Goal: Transaction & Acquisition: Purchase product/service

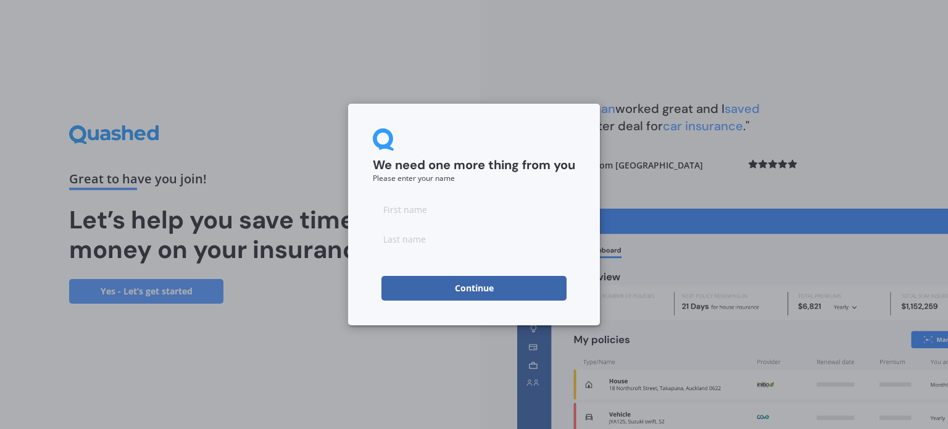
click at [475, 212] on input at bounding box center [474, 209] width 203 height 25
type input "Aleena"
type input "Price"
click at [404, 287] on button "Continue" at bounding box center [474, 288] width 185 height 25
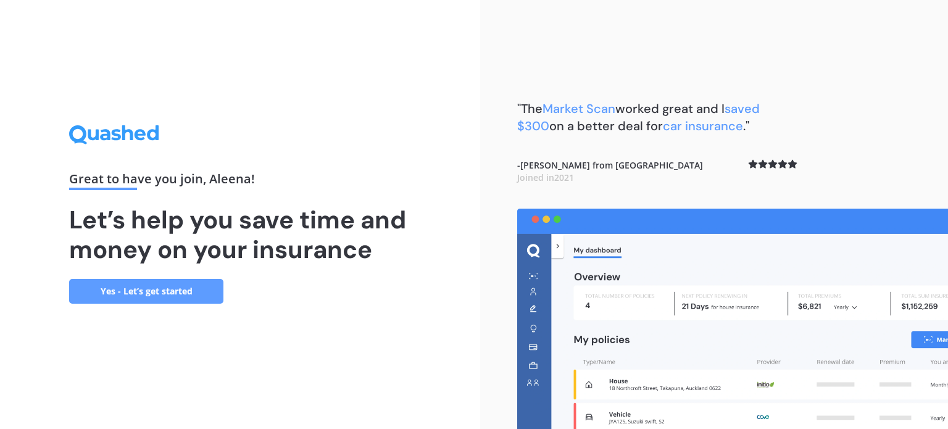
click at [139, 298] on link "Yes - Let’s get started" at bounding box center [146, 291] width 154 height 25
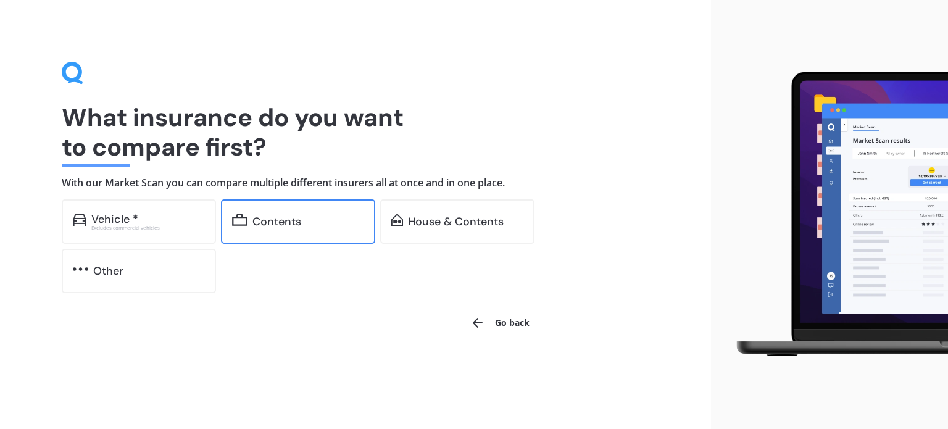
click at [262, 224] on div "Contents" at bounding box center [277, 222] width 49 height 12
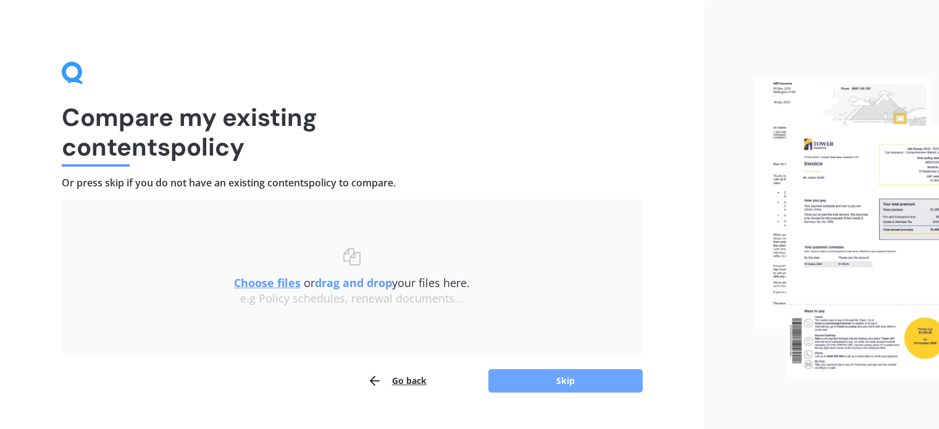
click at [513, 388] on button "Skip" at bounding box center [565, 380] width 154 height 23
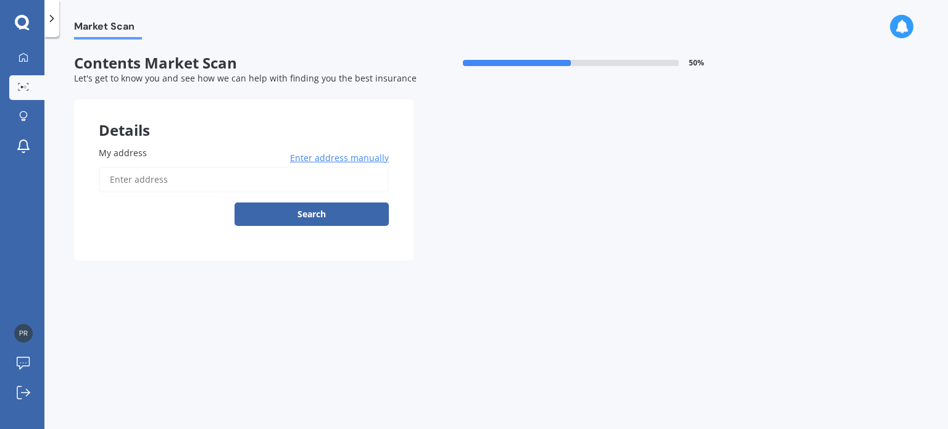
click at [339, 185] on input "My address" at bounding box center [244, 180] width 290 height 26
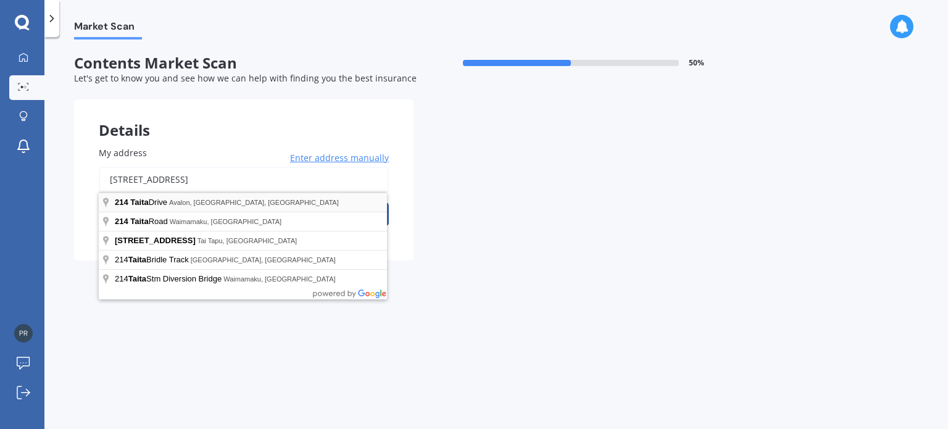
type input "214 Taita Drive, Avalon, Lower Hutt 5011"
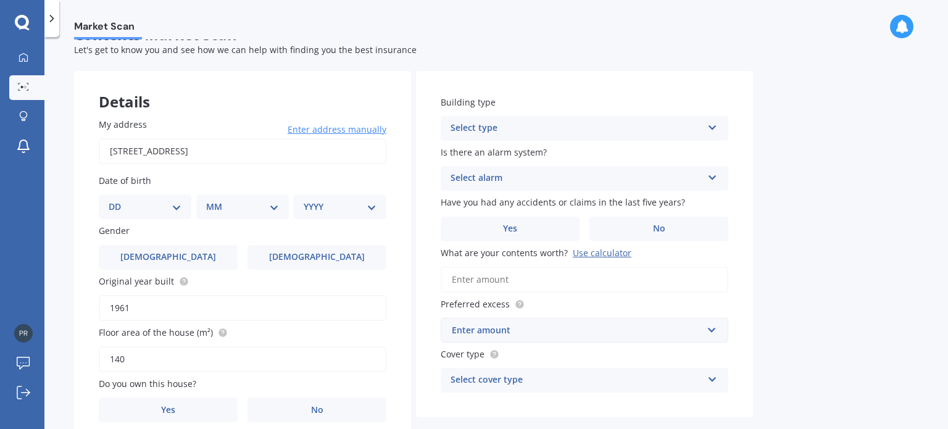
scroll to position [40, 0]
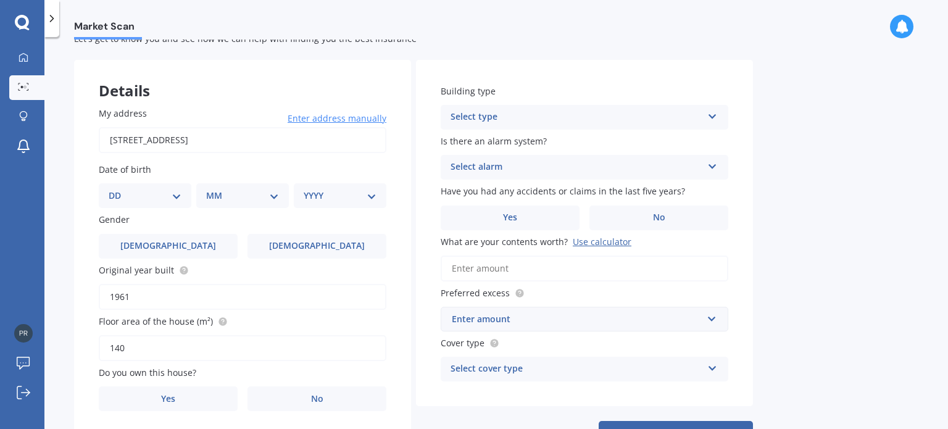
click at [172, 192] on select "DD 01 02 03 04 05 06 07 08 09 10 11 12 13 14 15 16 17 18 19 20 21 22 23 24 25 2…" at bounding box center [145, 196] width 73 height 14
select select "29"
click at [119, 189] on select "DD 01 02 03 04 05 06 07 08 09 10 11 12 13 14 15 16 17 18 19 20 21 22 23 24 25 2…" at bounding box center [145, 196] width 73 height 14
click at [230, 195] on select "MM 01 02 03 04 05 06 07 08 09 10 11 12" at bounding box center [245, 196] width 68 height 14
select select "07"
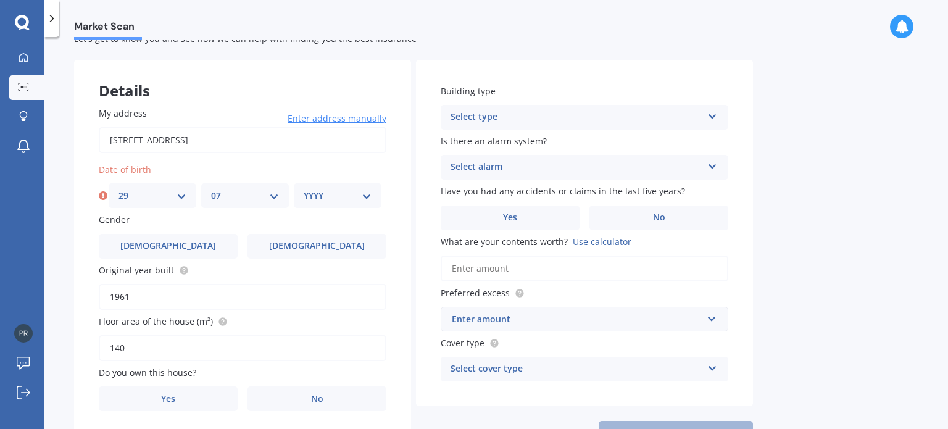
click at [211, 189] on select "MM 01 02 03 04 05 06 07 08 09 10 11 12" at bounding box center [245, 196] width 68 height 14
click at [309, 195] on select "YYYY 2009 2008 2007 2006 2005 2004 2003 2002 2001 2000 1999 1998 1997 1996 1995…" at bounding box center [338, 196] width 68 height 14
select select "1994"
click at [304, 189] on select "YYYY 2009 2008 2007 2006 2005 2004 2003 2002 2001 2000 1999 1998 1997 1996 1995…" at bounding box center [338, 196] width 68 height 14
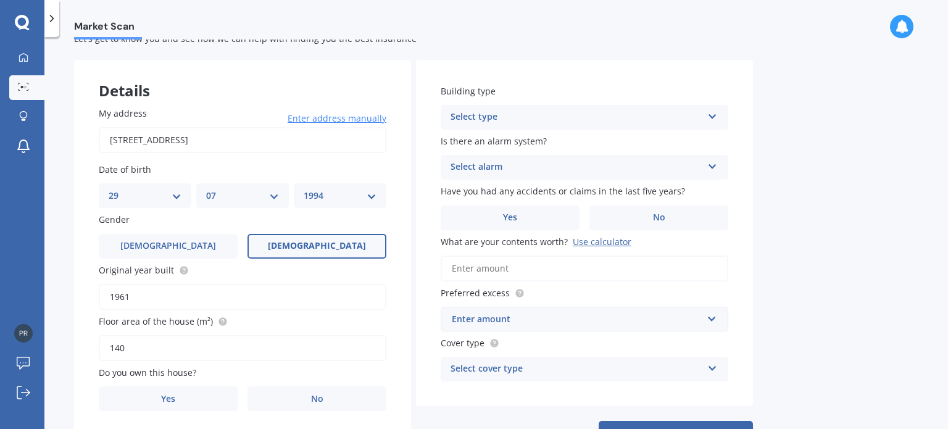
click at [291, 246] on label "Female" at bounding box center [317, 246] width 139 height 25
click at [0, 0] on input "Female" at bounding box center [0, 0] width 0 height 0
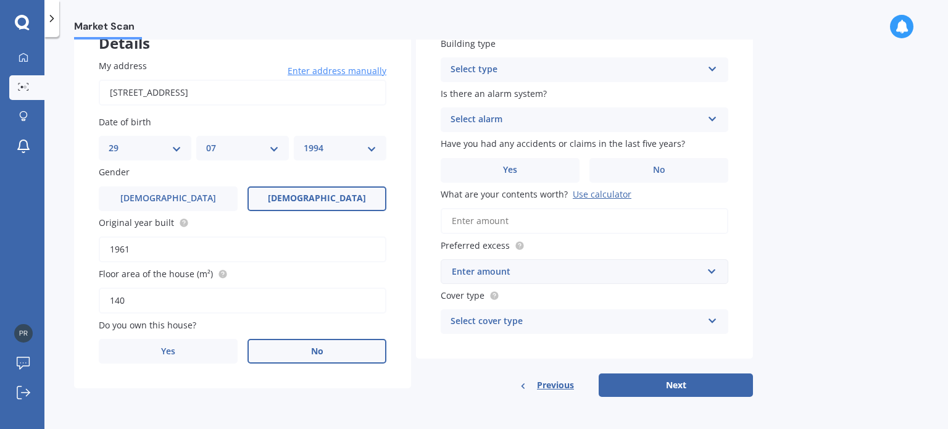
click at [311, 346] on span "No" at bounding box center [317, 351] width 12 height 10
click at [0, 0] on input "No" at bounding box center [0, 0] width 0 height 0
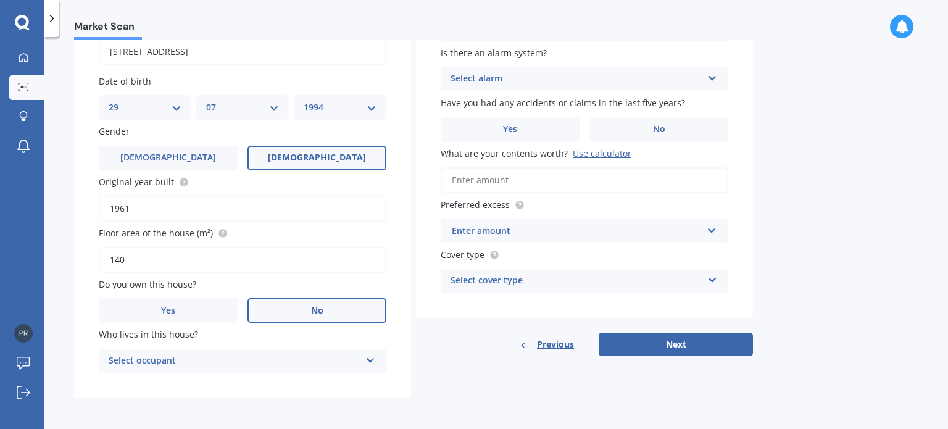
drag, startPoint x: 311, startPoint y: 346, endPoint x: 298, endPoint y: 362, distance: 21.5
click at [298, 362] on div "Select occupant" at bounding box center [235, 361] width 252 height 15
click at [304, 383] on div "Tenant" at bounding box center [242, 385] width 287 height 22
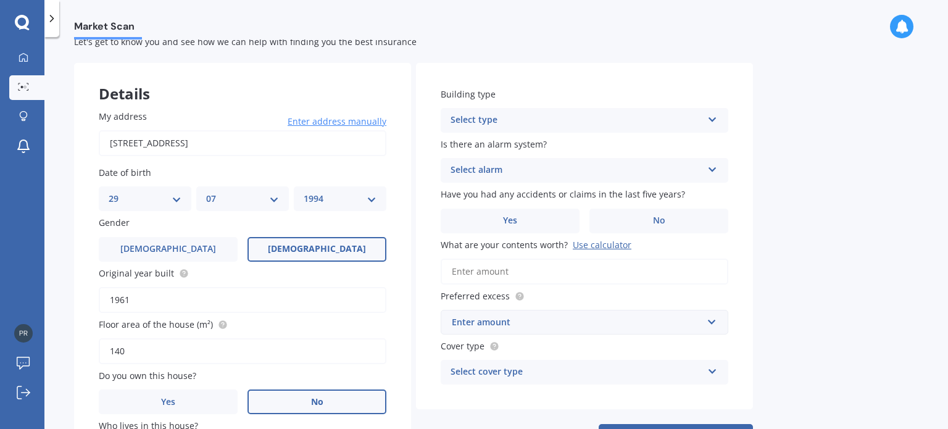
scroll to position [35, 0]
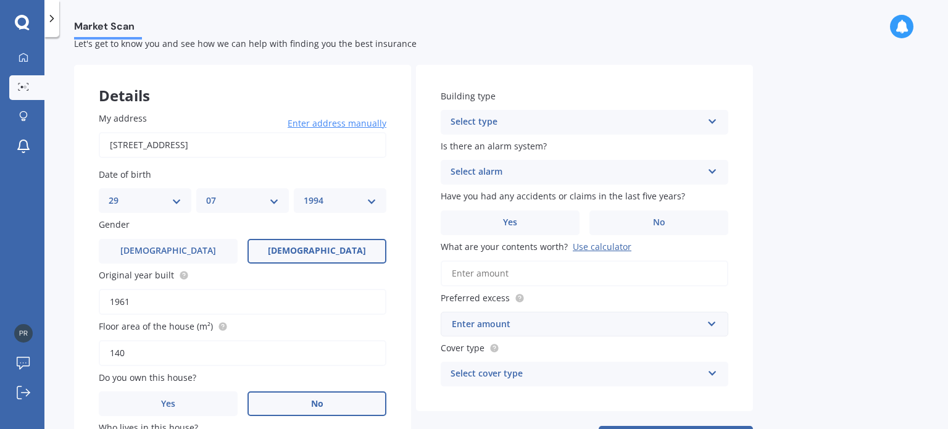
click at [467, 117] on div "Select type" at bounding box center [577, 122] width 252 height 15
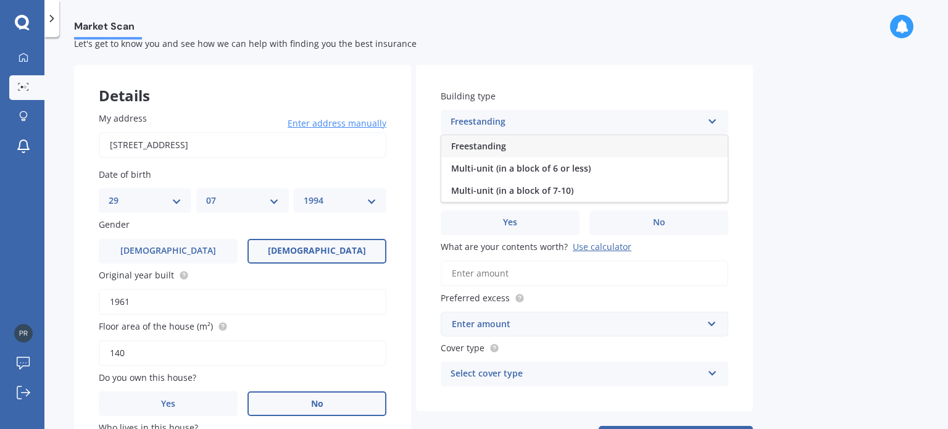
click at [483, 137] on div "Freestanding" at bounding box center [585, 146] width 287 height 22
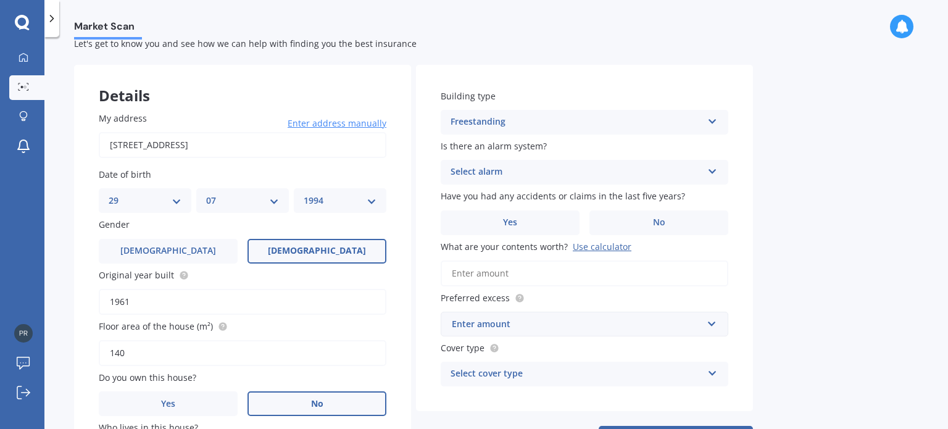
click at [500, 169] on div "Select alarm" at bounding box center [577, 172] width 252 height 15
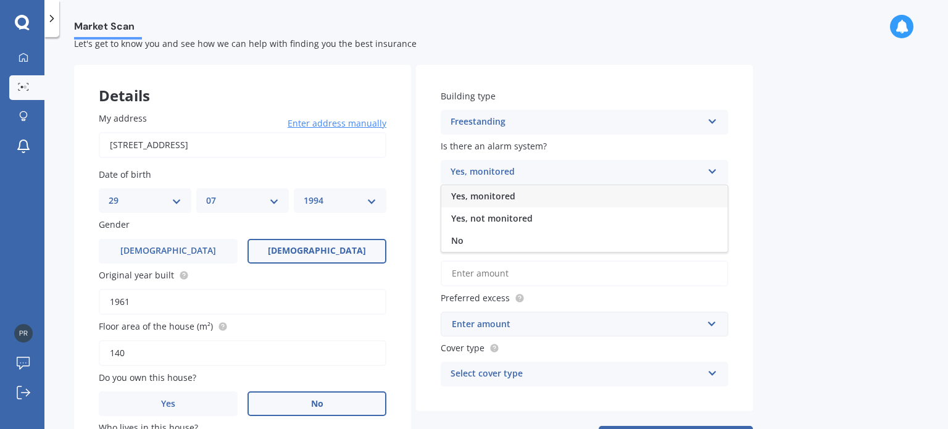
click at [511, 199] on span "Yes, monitored" at bounding box center [483, 196] width 64 height 12
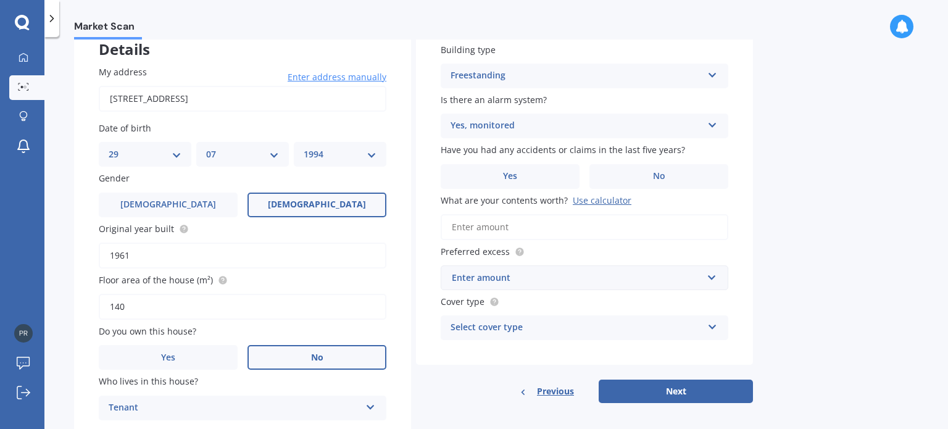
scroll to position [90, 0]
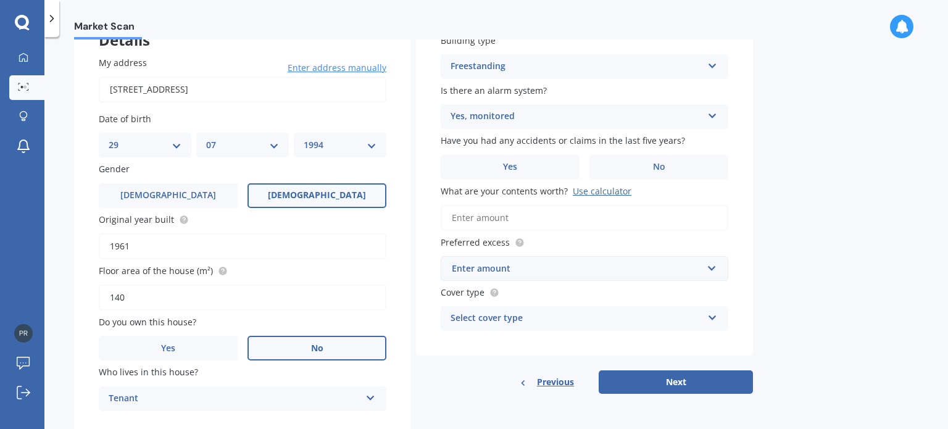
click at [627, 153] on div "Have you had any accidents or claims in the last five years? Yes No" at bounding box center [585, 156] width 288 height 45
click at [638, 165] on label "No" at bounding box center [659, 167] width 139 height 25
click at [0, 0] on input "No" at bounding box center [0, 0] width 0 height 0
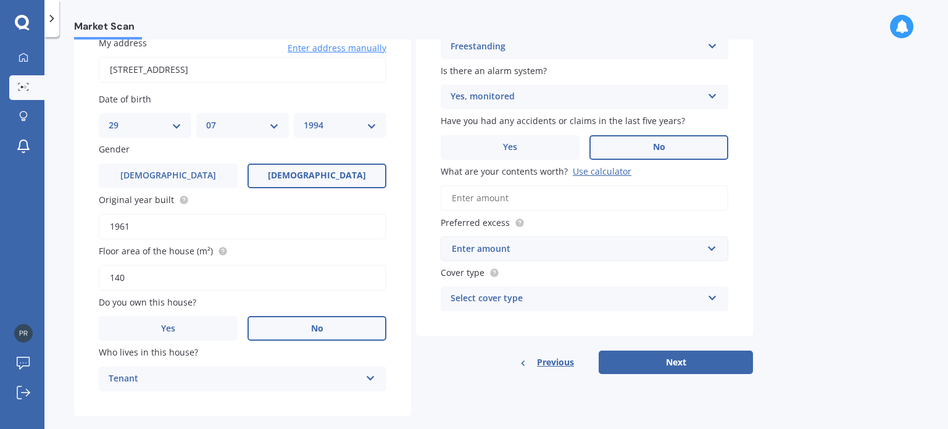
scroll to position [113, 0]
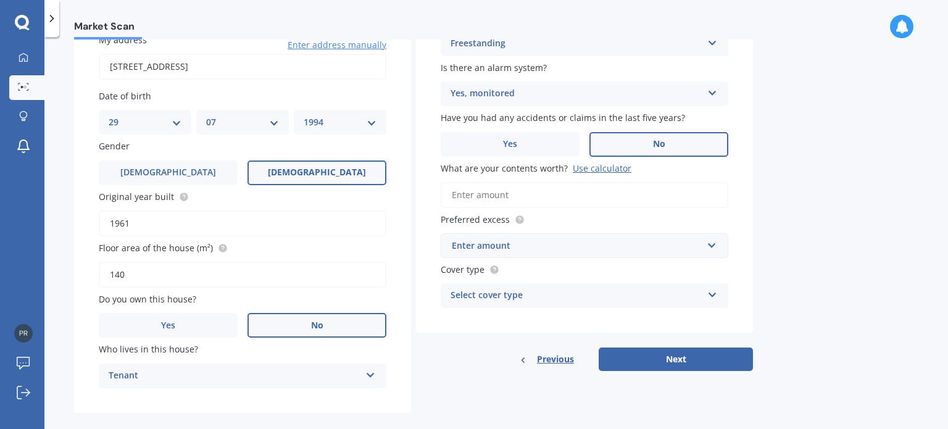
click at [638, 192] on input "What are your contents worth? Use calculator" at bounding box center [585, 195] width 288 height 26
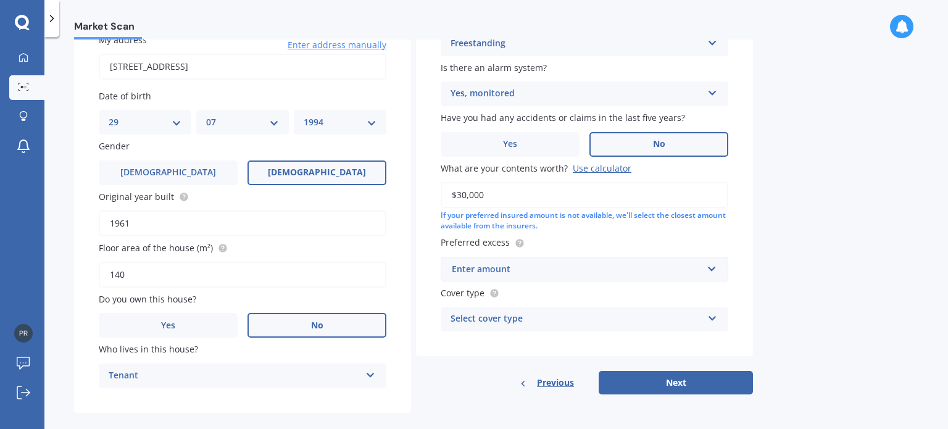
type input "$30,000"
click at [766, 236] on div "Market Scan Contents Market Scan 50 % Let's get to know you and see how we can …" at bounding box center [496, 236] width 904 height 392
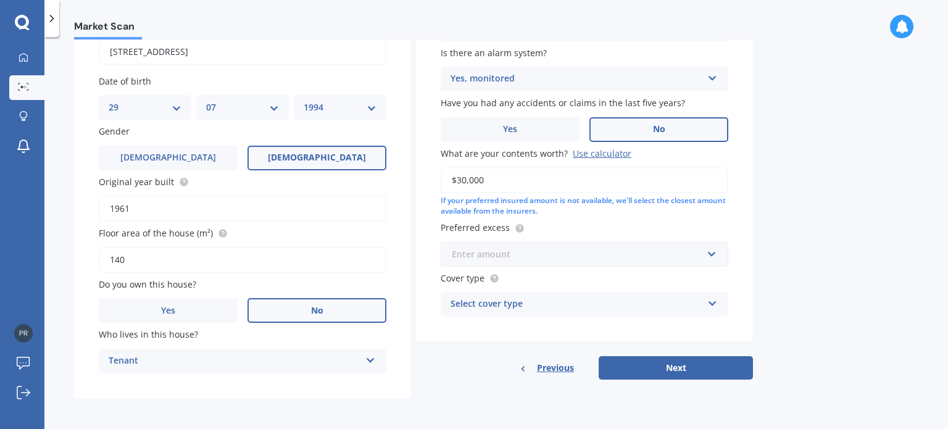
click at [711, 253] on input "text" at bounding box center [580, 254] width 277 height 23
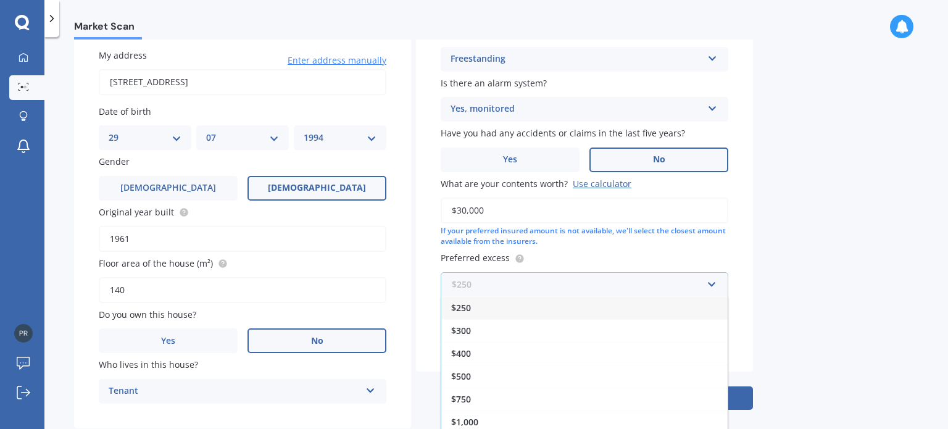
scroll to position [96, 0]
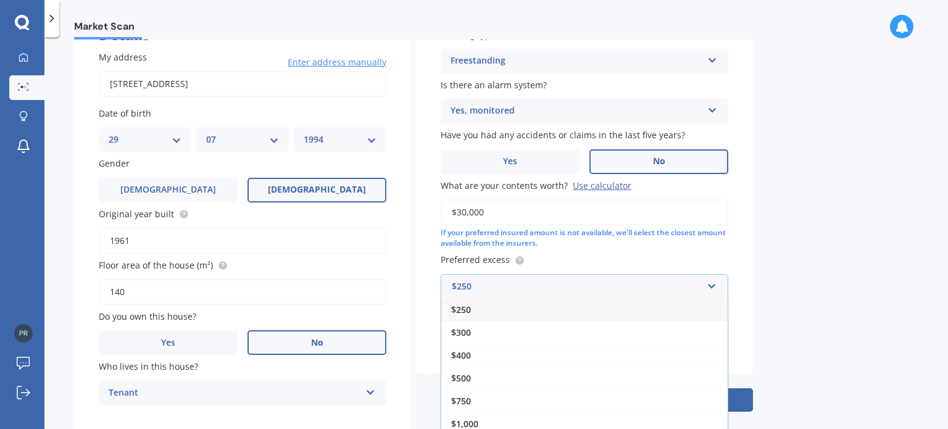
click at [685, 318] on div "$250" at bounding box center [585, 309] width 287 height 23
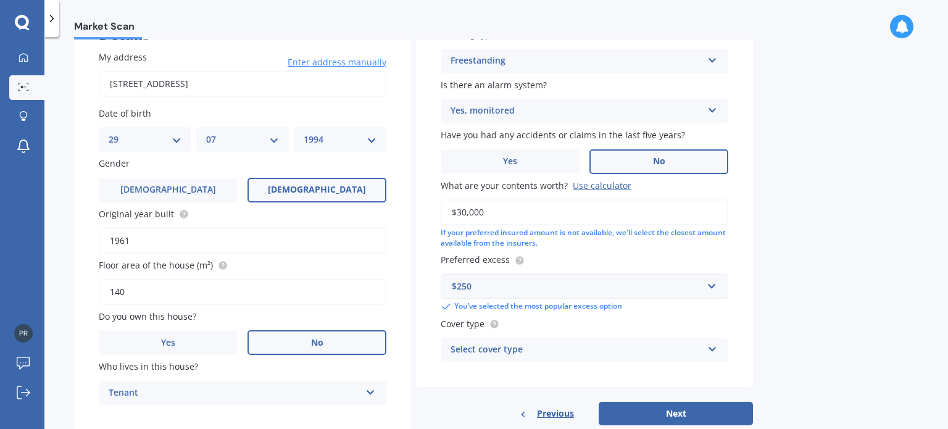
scroll to position [128, 0]
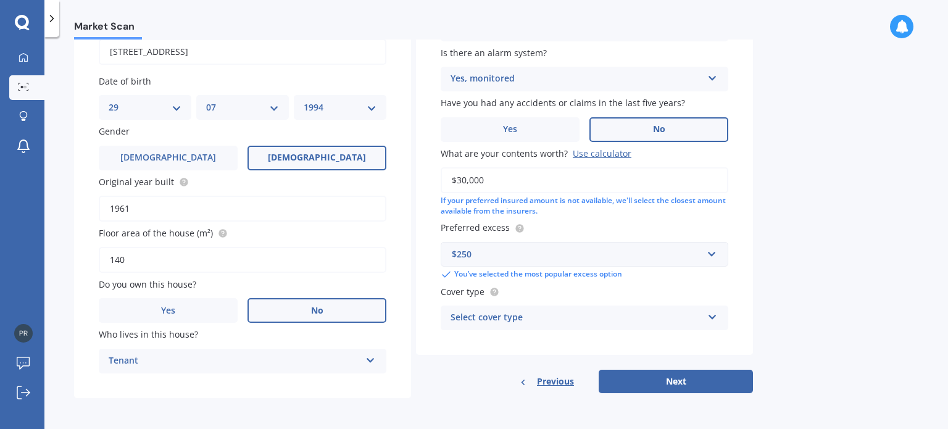
click at [710, 317] on icon at bounding box center [713, 315] width 10 height 9
click at [792, 311] on div "Market Scan Contents Market Scan 50 % Let's get to know you and see how we can …" at bounding box center [496, 236] width 904 height 392
click at [495, 293] on circle at bounding box center [494, 292] width 8 height 8
click at [551, 327] on div "High High Limited" at bounding box center [585, 318] width 288 height 25
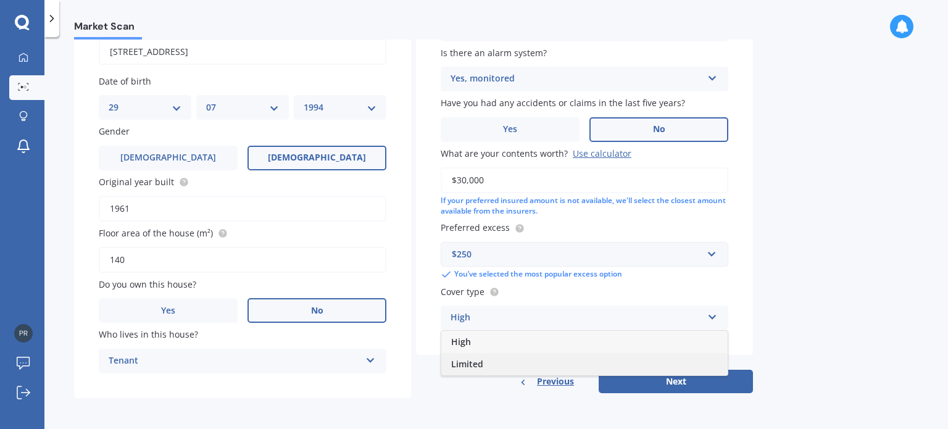
click at [551, 365] on div "Limited" at bounding box center [585, 364] width 287 height 22
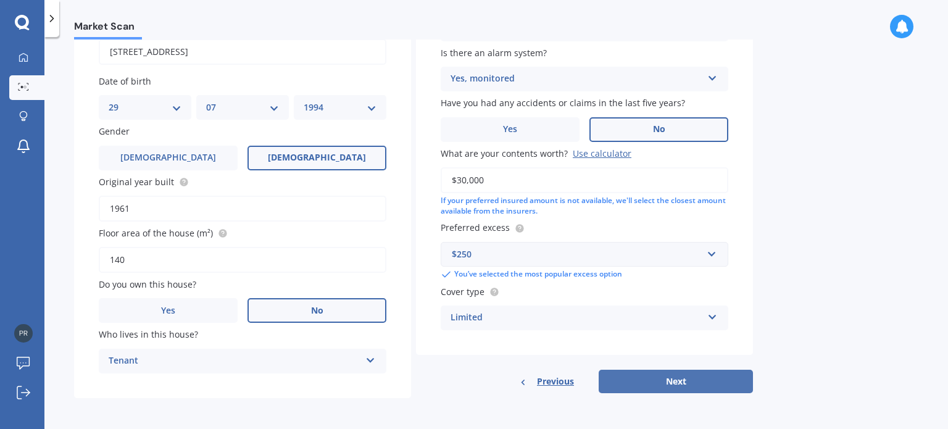
click at [621, 385] on button "Next" at bounding box center [676, 381] width 154 height 23
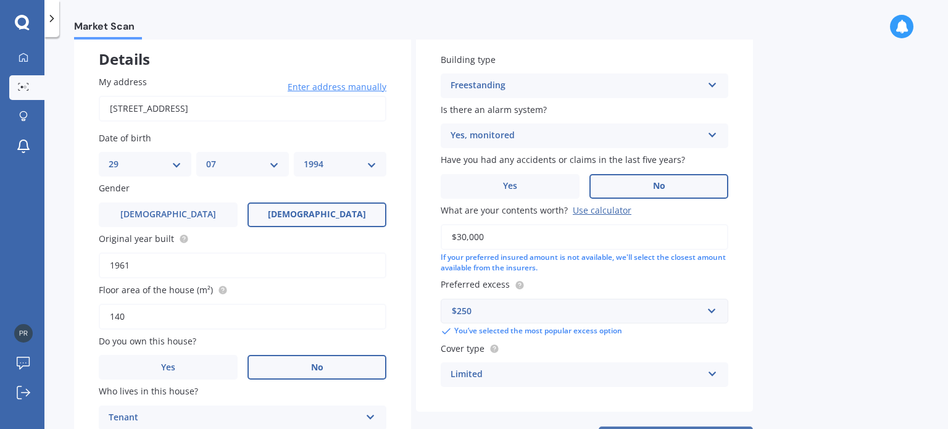
select select "29"
select select "07"
select select "1994"
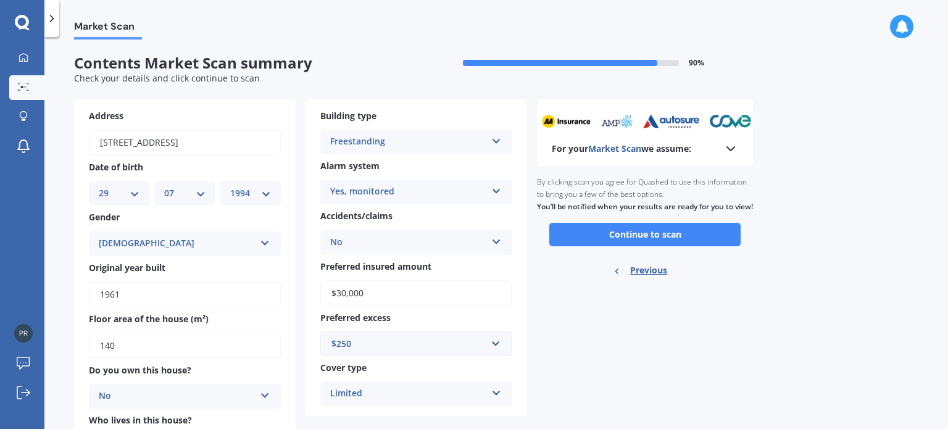
scroll to position [0, 0]
click at [735, 150] on icon at bounding box center [731, 148] width 15 height 15
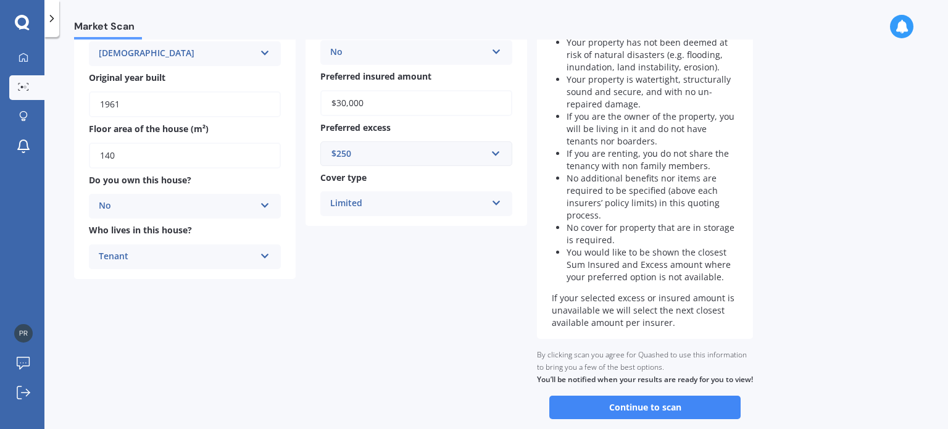
scroll to position [267, 0]
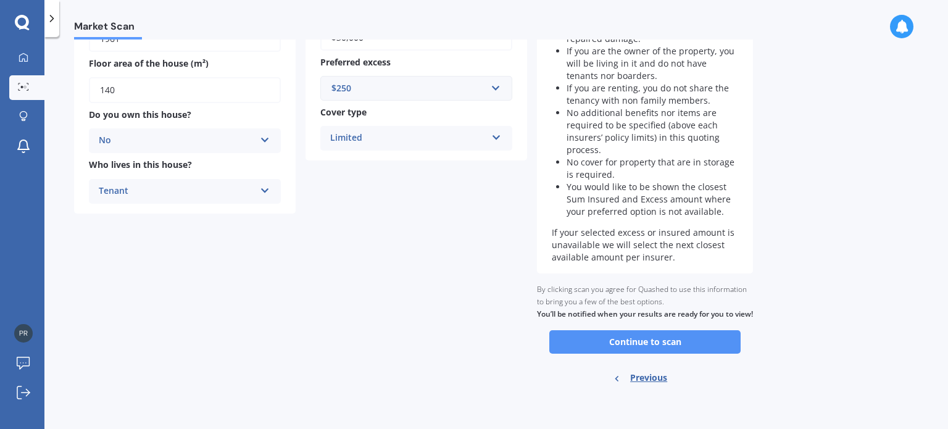
click at [674, 345] on button "Continue to scan" at bounding box center [645, 341] width 191 height 23
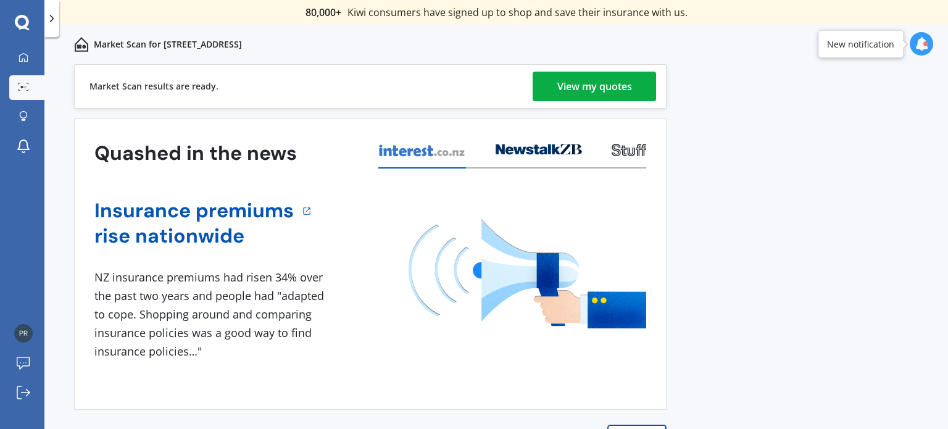
click at [601, 85] on div "View my quotes" at bounding box center [595, 87] width 75 height 30
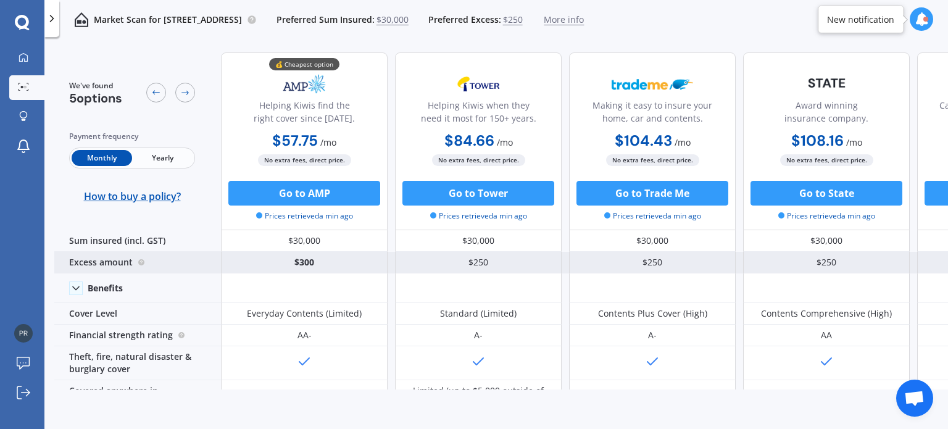
click at [433, 256] on div "$250" at bounding box center [478, 263] width 167 height 22
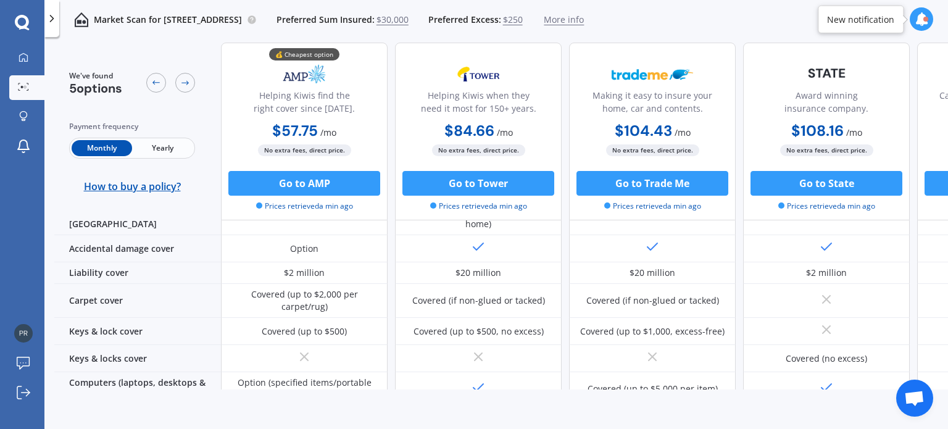
scroll to position [180, 0]
click at [316, 283] on div "Covered (up to $2,000 per carpet/rug)" at bounding box center [304, 300] width 167 height 34
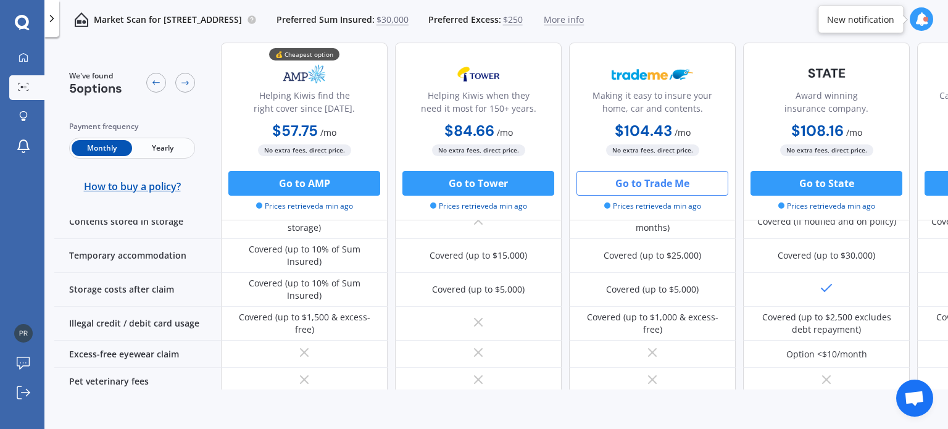
scroll to position [820, 0]
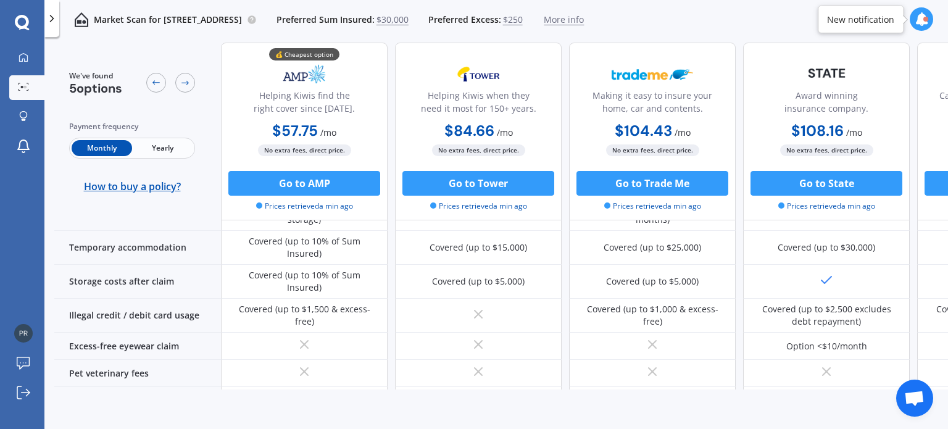
click at [54, 27] on div at bounding box center [51, 18] width 15 height 37
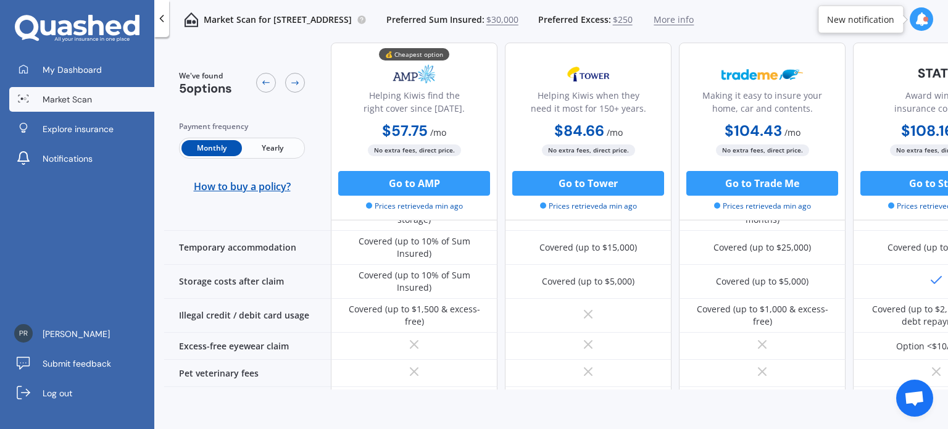
click at [167, 31] on div at bounding box center [161, 18] width 15 height 37
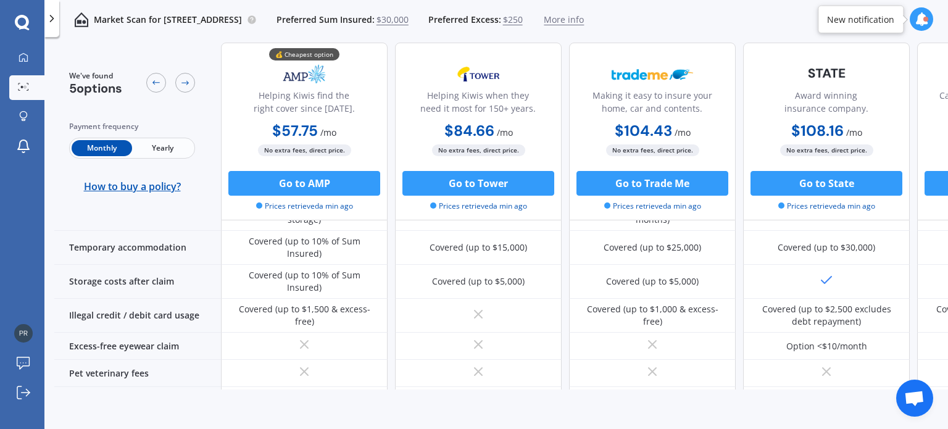
click at [584, 23] on span "More info" at bounding box center [564, 20] width 40 height 12
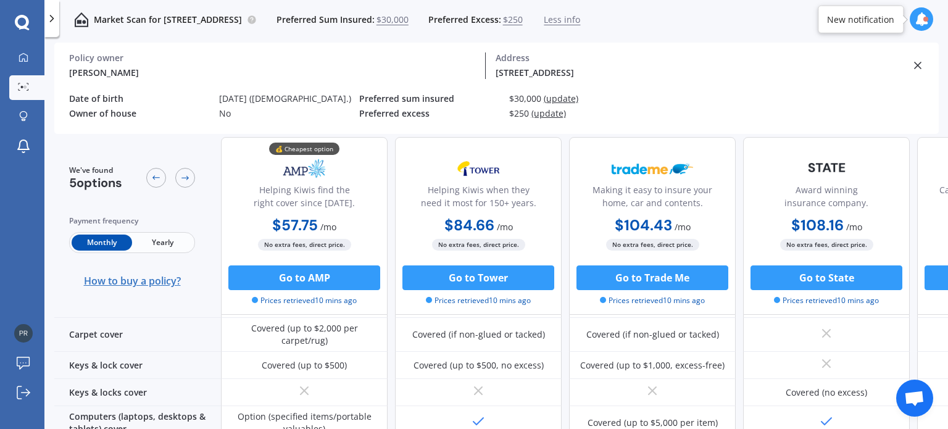
scroll to position [0, 0]
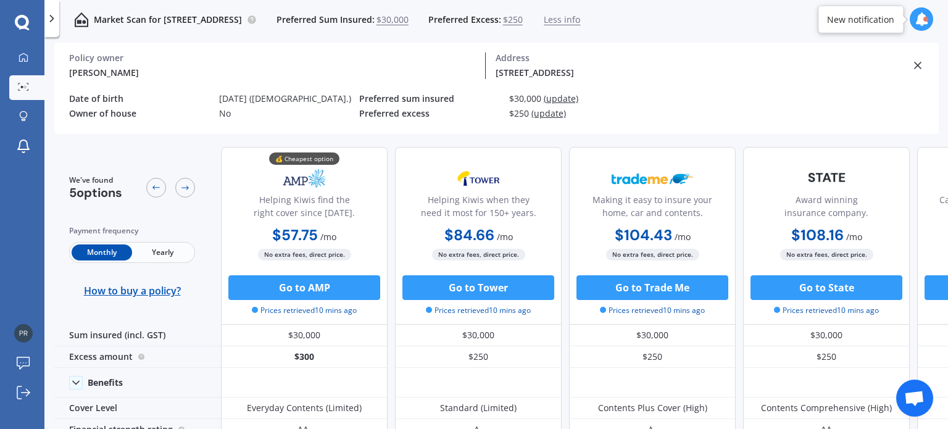
click at [54, 22] on icon at bounding box center [52, 18] width 12 height 12
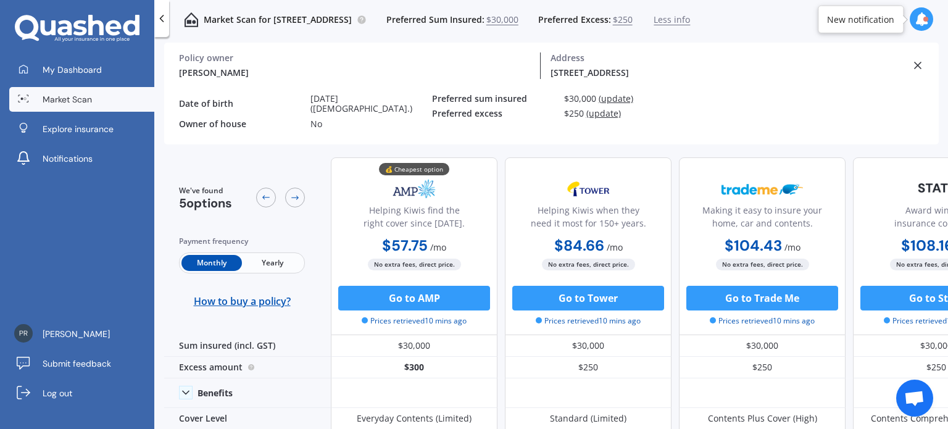
click at [72, 101] on span "Market Scan" at bounding box center [67, 99] width 49 height 12
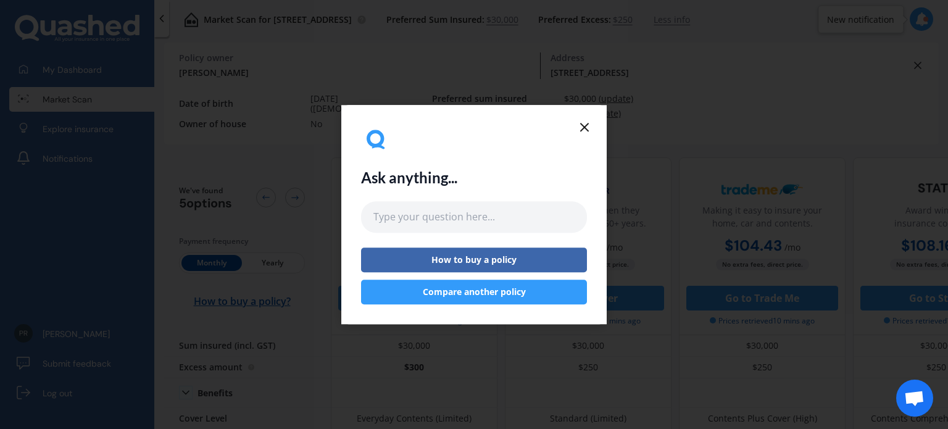
click at [582, 123] on icon at bounding box center [584, 127] width 15 height 15
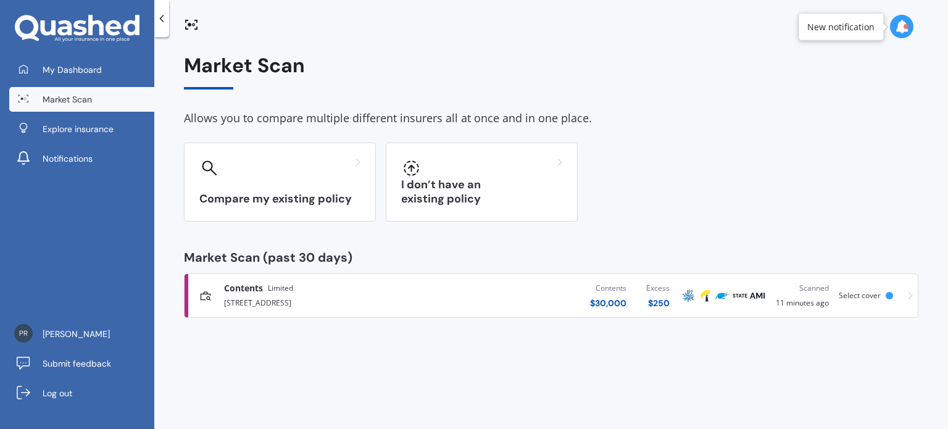
click at [879, 296] on span "Select cover" at bounding box center [860, 295] width 42 height 10
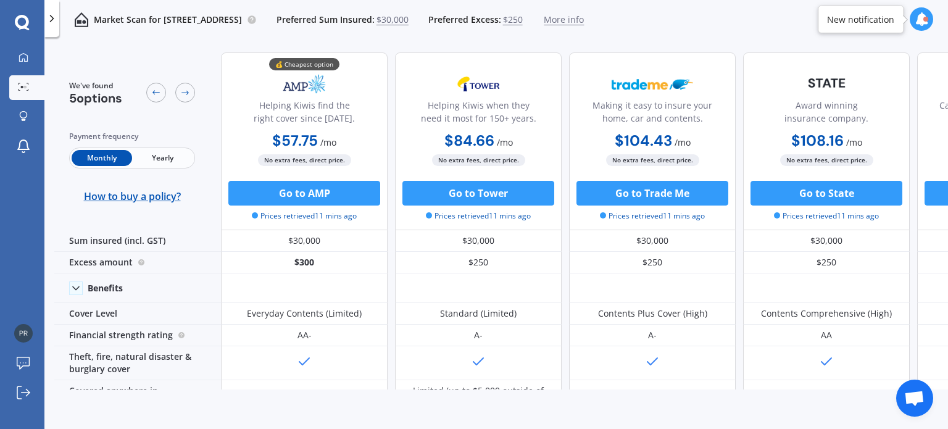
click at [50, 27] on div at bounding box center [51, 18] width 15 height 37
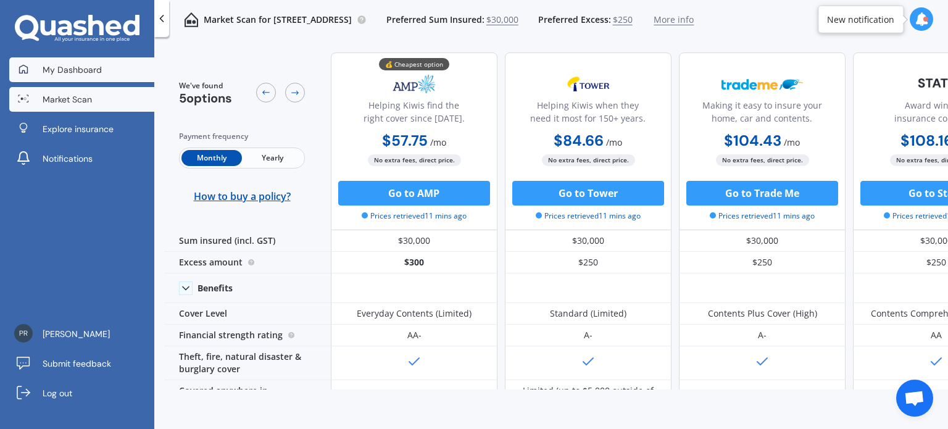
click at [70, 65] on span "My Dashboard" at bounding box center [72, 70] width 59 height 12
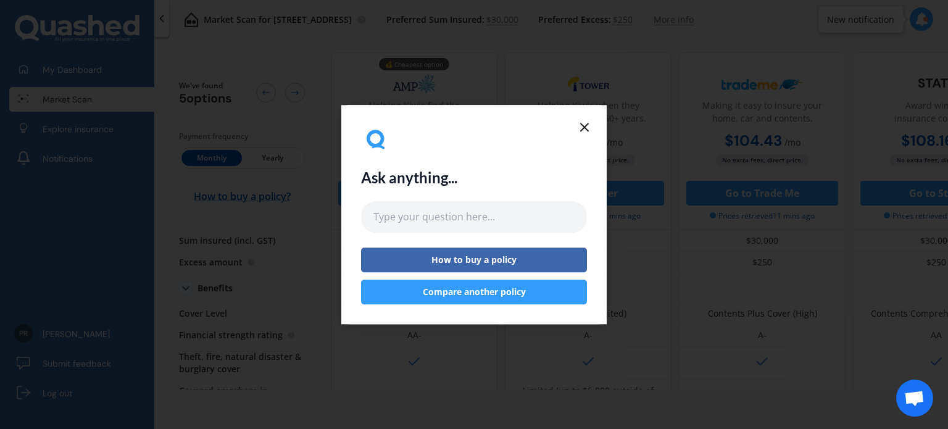
click at [582, 129] on line at bounding box center [584, 127] width 7 height 7
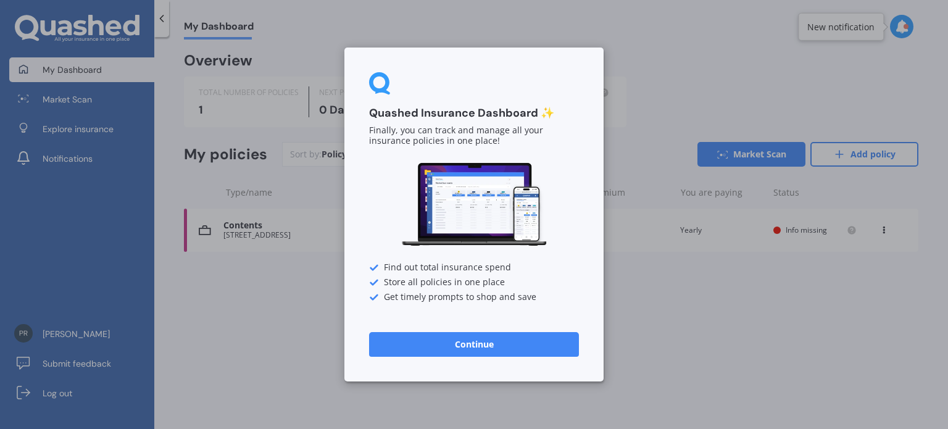
click at [474, 351] on button "Continue" at bounding box center [474, 344] width 210 height 25
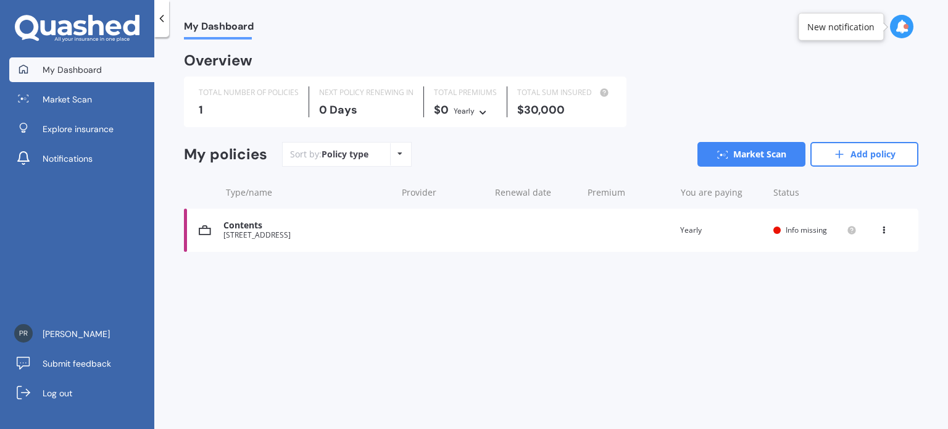
click at [800, 240] on div "Contents 214 Taita Drive, Avalon, Lower Hutt 5011 Renewal date Premium You are …" at bounding box center [551, 230] width 735 height 43
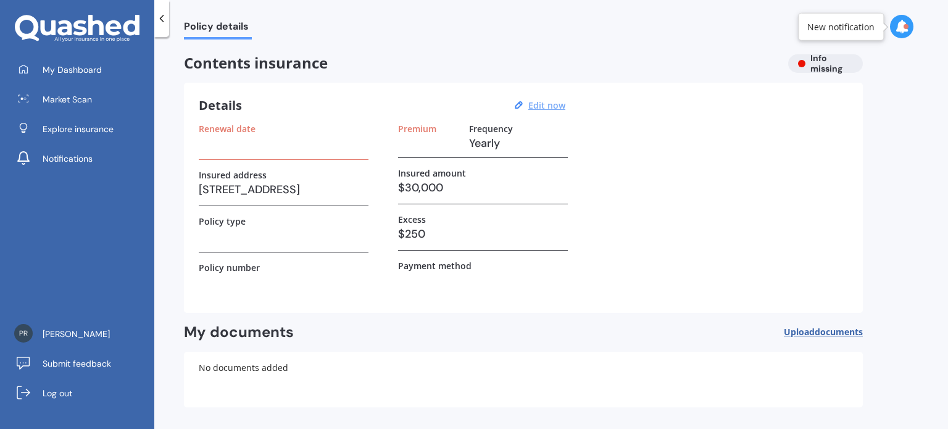
click at [543, 111] on u "Edit now" at bounding box center [547, 105] width 37 height 12
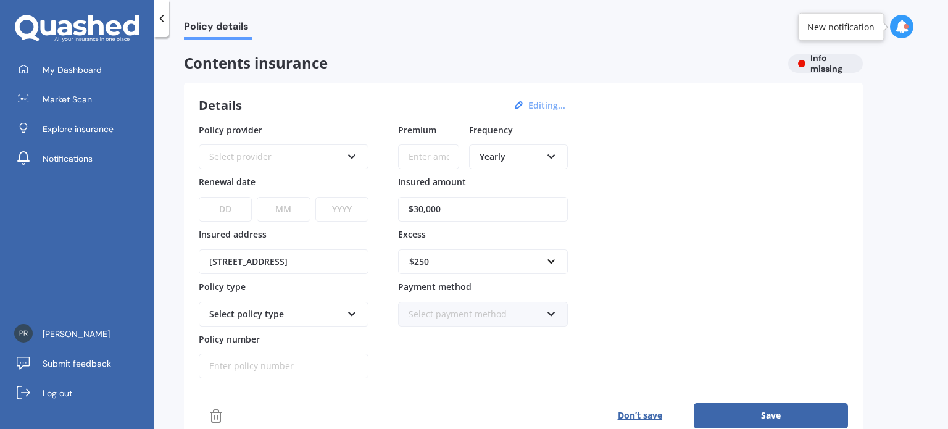
click at [488, 156] on div "Yearly" at bounding box center [511, 157] width 62 height 14
click at [506, 244] on span "Monthly" at bounding box center [497, 247] width 34 height 12
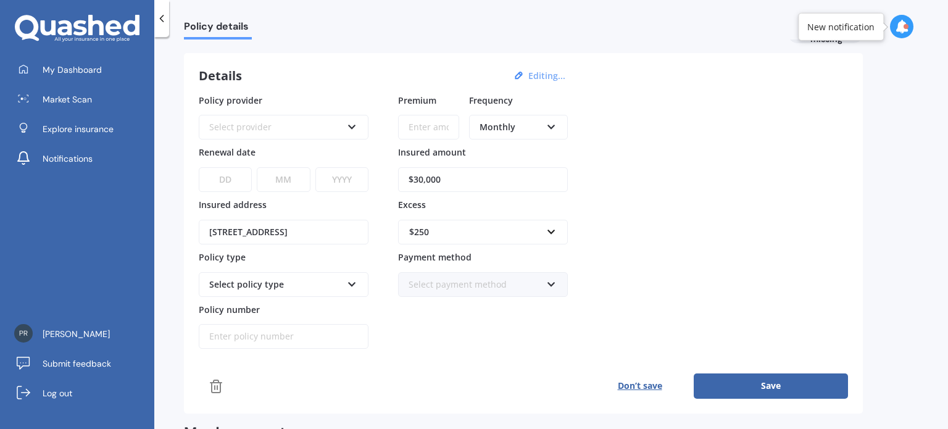
click at [338, 283] on div "Select policy type" at bounding box center [275, 285] width 133 height 14
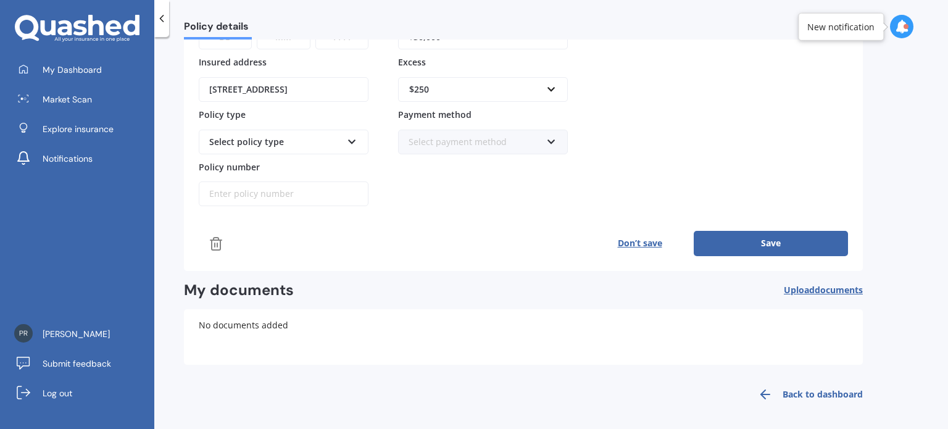
click at [741, 246] on button "Save" at bounding box center [771, 243] width 154 height 25
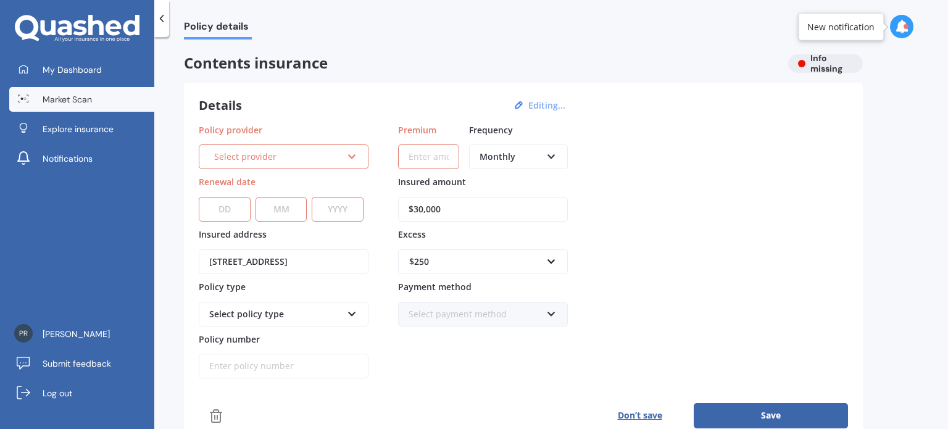
click at [91, 101] on span "Market Scan" at bounding box center [67, 99] width 49 height 12
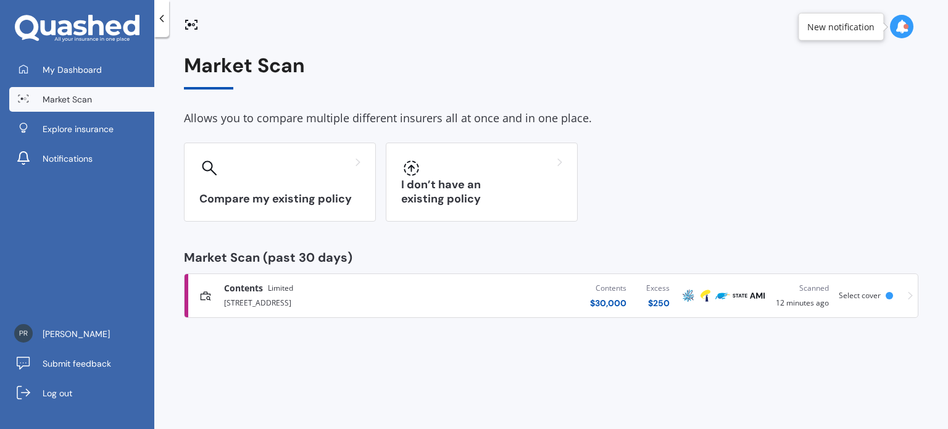
click at [911, 294] on icon at bounding box center [910, 296] width 5 height 8
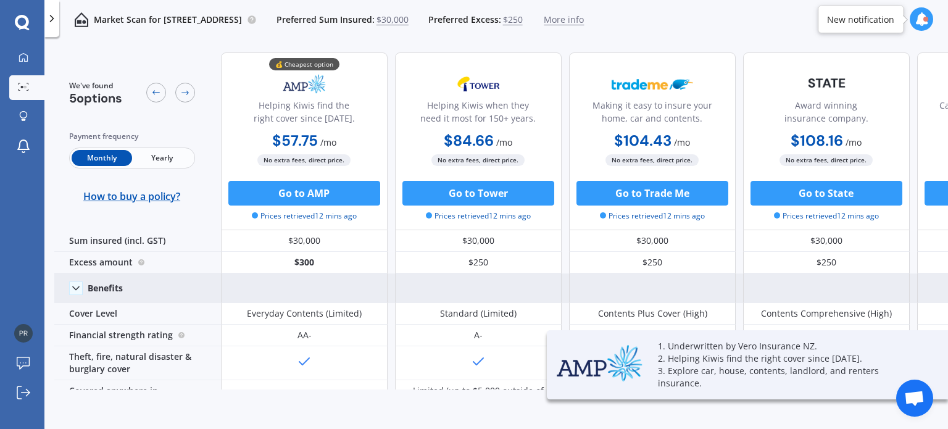
click at [73, 287] on polyline at bounding box center [76, 288] width 6 height 3
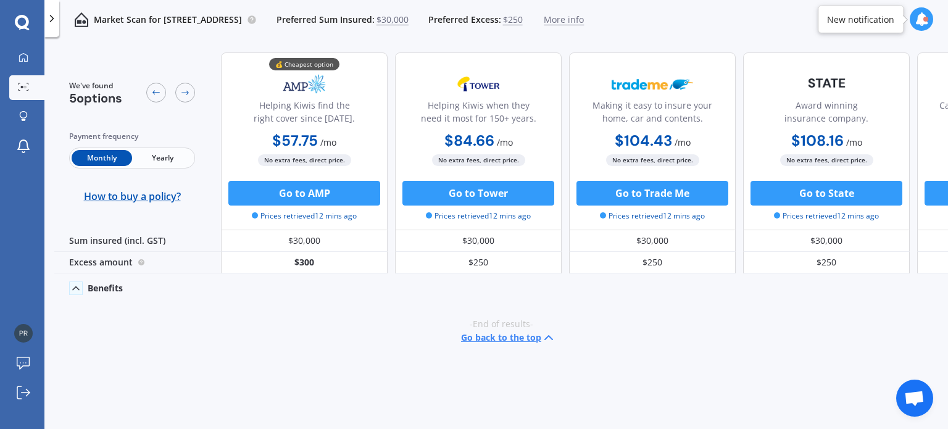
click at [73, 287] on icon at bounding box center [76, 288] width 12 height 12
